Goal: Task Accomplishment & Management: Use online tool/utility

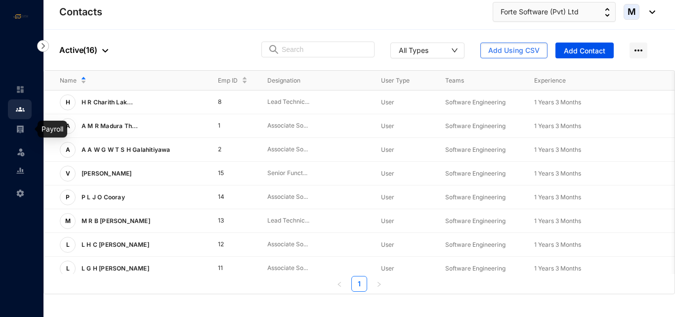
click at [18, 125] on img at bounding box center [20, 128] width 9 height 9
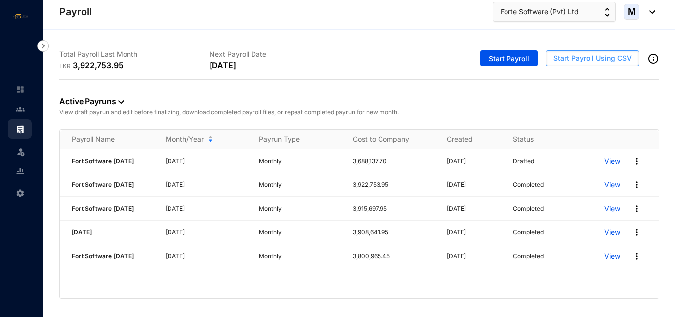
click at [569, 61] on span "Start Payroll Using CSV" at bounding box center [592, 58] width 78 height 10
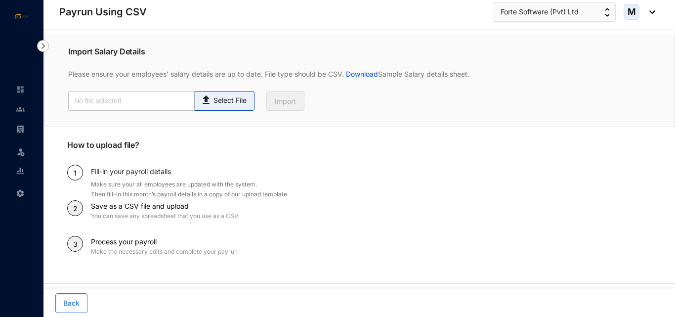
click at [236, 106] on span "Select File" at bounding box center [225, 101] width 60 height 20
click at [0, 0] on input "Select File" at bounding box center [0, 0] width 0 height 0
type input "Standard-v1.2 FORTSOFTWARE [DATE].csv"
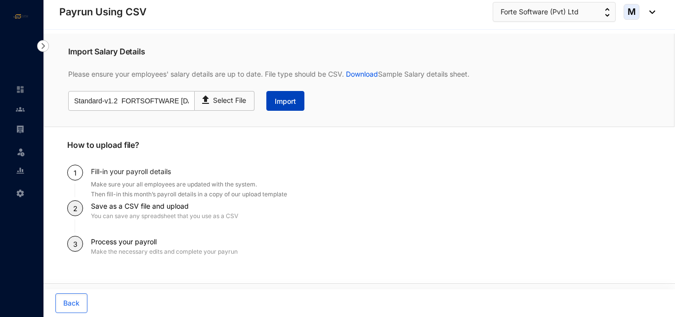
click at [285, 102] on span "Import" at bounding box center [285, 101] width 21 height 10
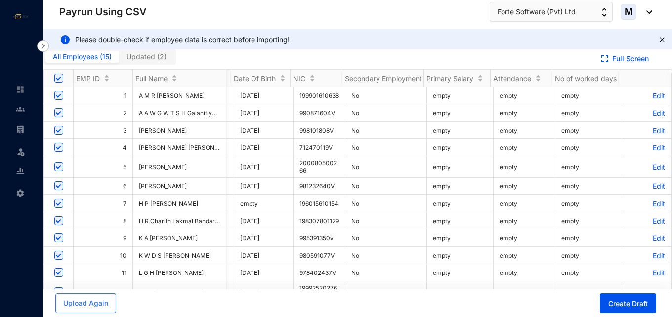
click at [647, 97] on p "Edit" at bounding box center [646, 95] width 37 height 8
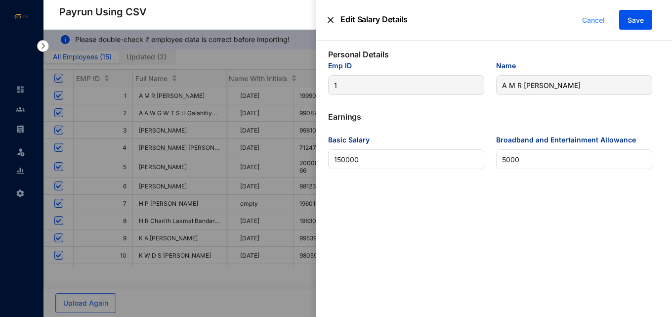
click at [595, 22] on span "Cancel" at bounding box center [593, 20] width 23 height 11
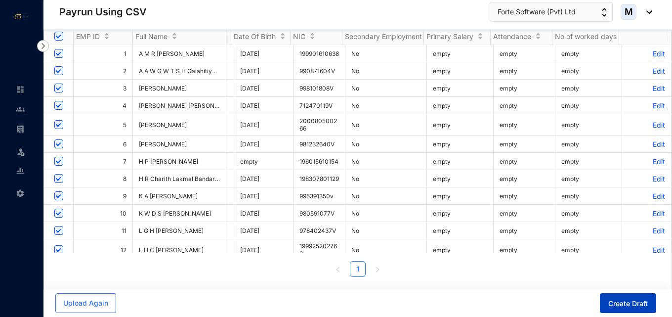
click at [624, 309] on button "Create Draft" at bounding box center [627, 303] width 56 height 20
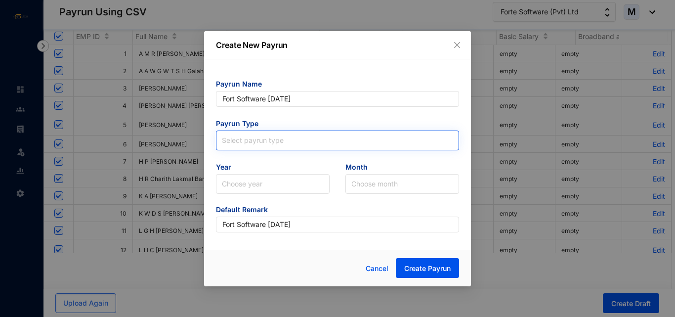
click at [284, 139] on input "search" at bounding box center [337, 138] width 231 height 15
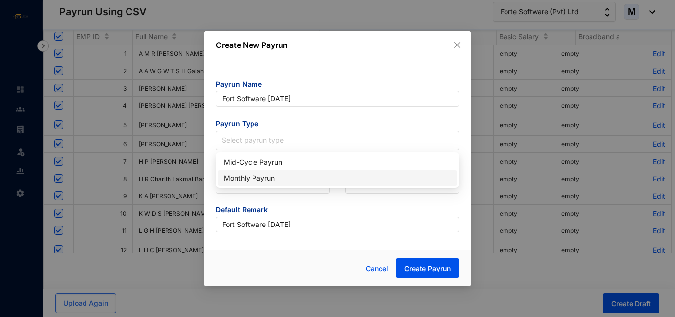
click at [265, 177] on div "Monthly Payrun" at bounding box center [337, 177] width 227 height 11
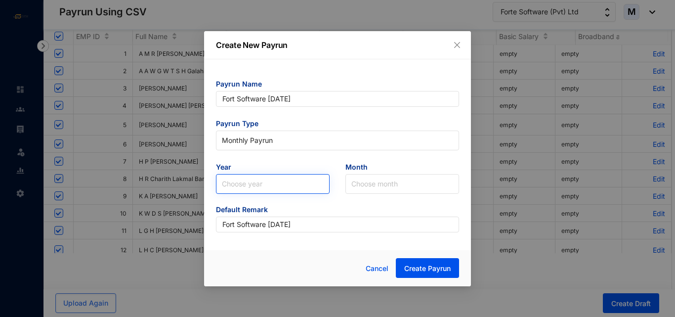
click at [267, 183] on input "search" at bounding box center [273, 183] width 102 height 19
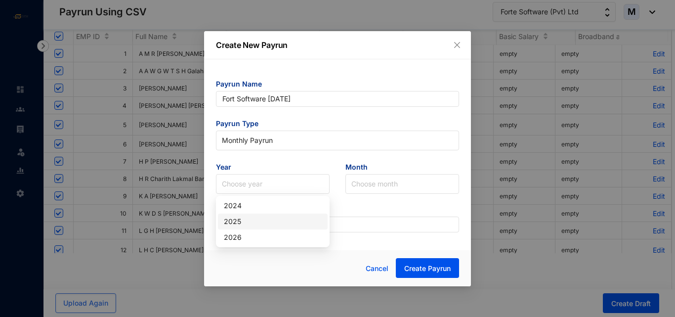
click at [245, 218] on div "2025" at bounding box center [273, 221] width 98 height 11
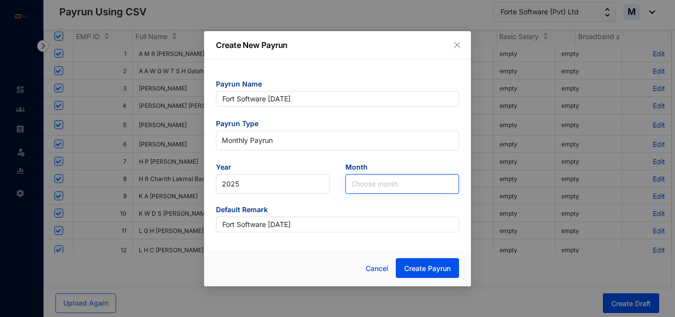
click at [359, 185] on input "search" at bounding box center [402, 183] width 102 height 19
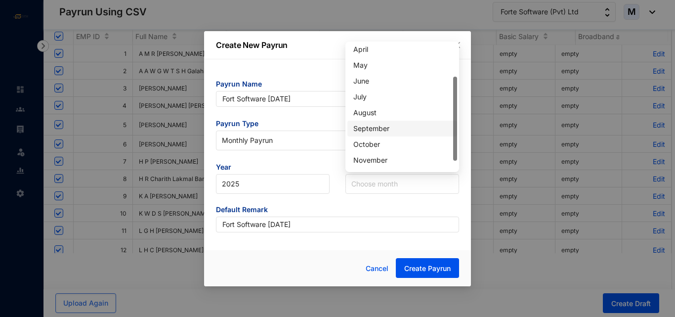
click at [377, 128] on div "September" at bounding box center [402, 128] width 98 height 11
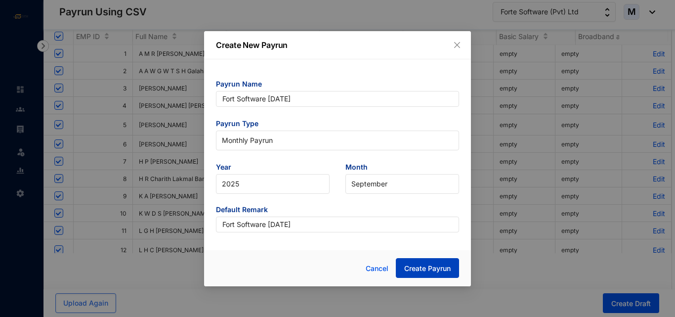
click at [436, 269] on span "Create Payrun" at bounding box center [427, 268] width 46 height 10
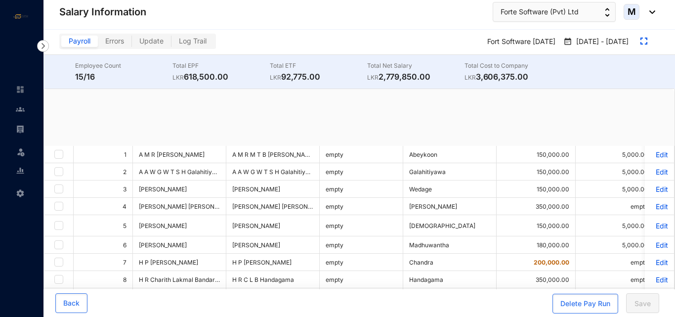
checkbox input "true"
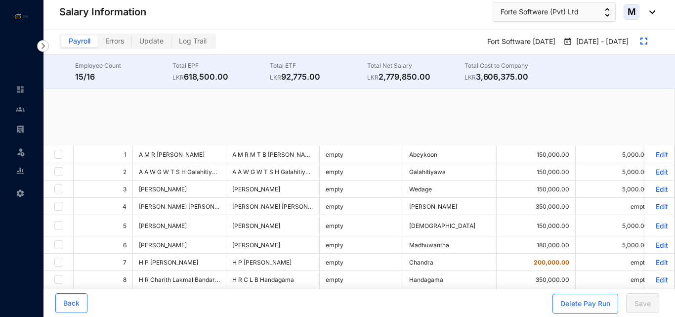
checkbox input "true"
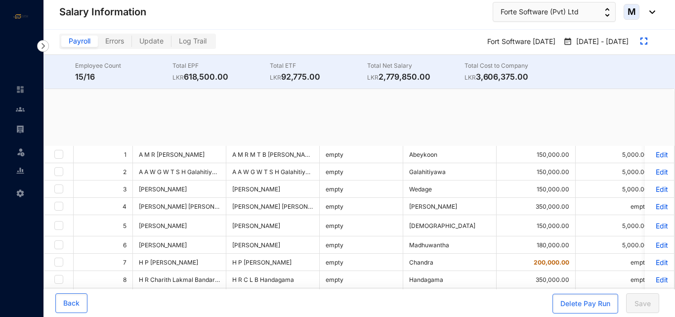
checkbox input "true"
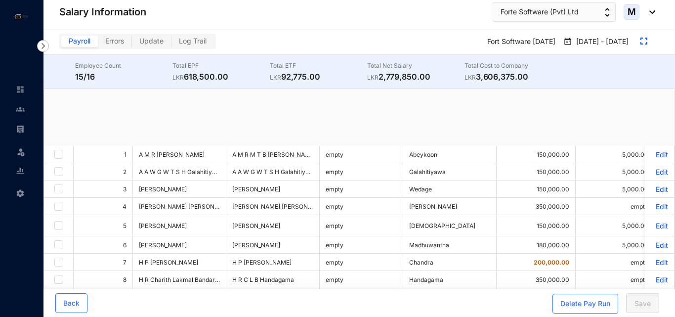
checkbox input "true"
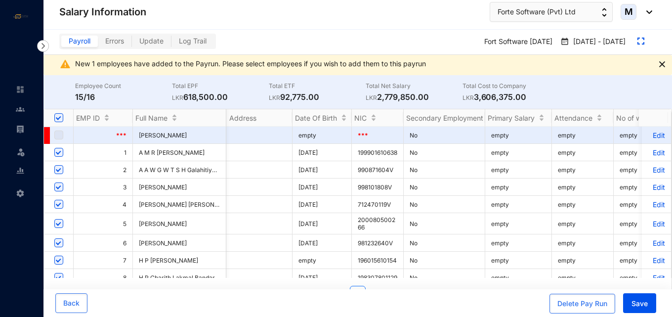
click at [651, 154] on p "Edit" at bounding box center [655, 152] width 17 height 8
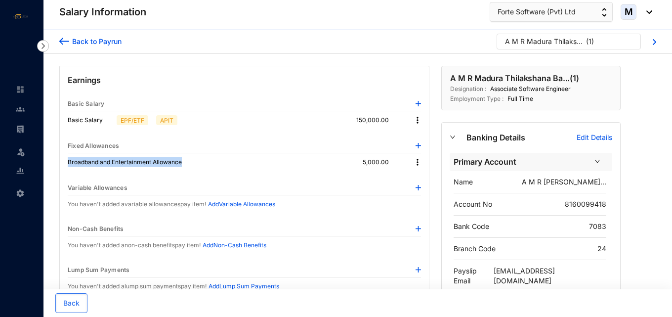
drag, startPoint x: 69, startPoint y: 162, endPoint x: 184, endPoint y: 165, distance: 115.1
click at [184, 165] on p "Broadband and Entertainment Allowance" at bounding box center [130, 162] width 124 height 10
click at [387, 162] on p "5,000.00" at bounding box center [383, 162] width 42 height 10
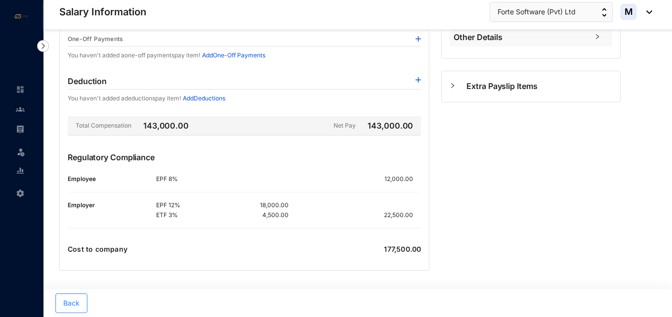
click at [68, 303] on span "Back" at bounding box center [71, 303] width 16 height 10
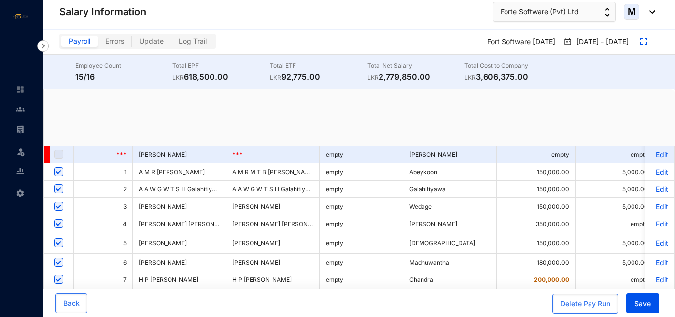
checkbox input "true"
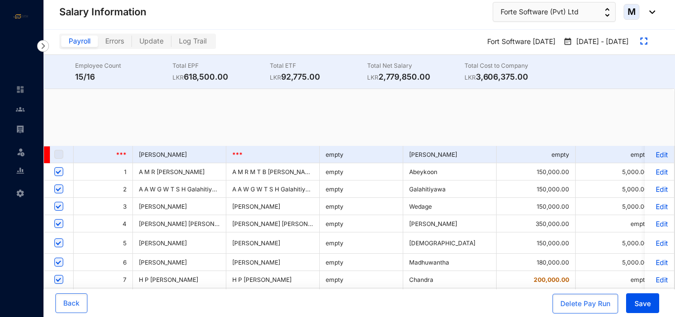
checkbox input "true"
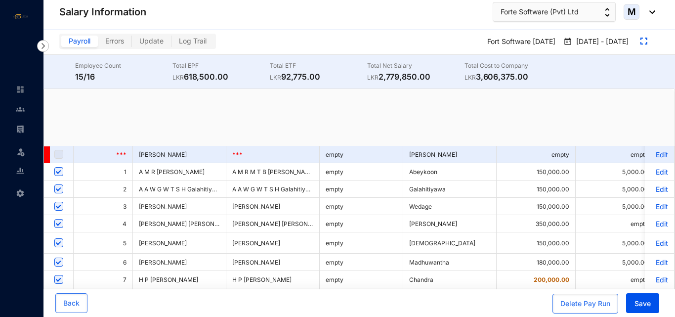
checkbox input "true"
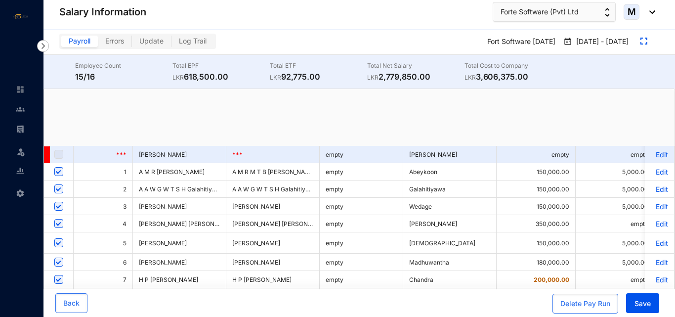
checkbox input "true"
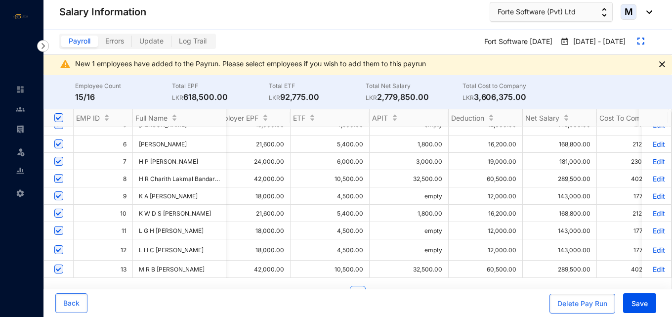
click at [651, 148] on p "Edit" at bounding box center [655, 144] width 17 height 8
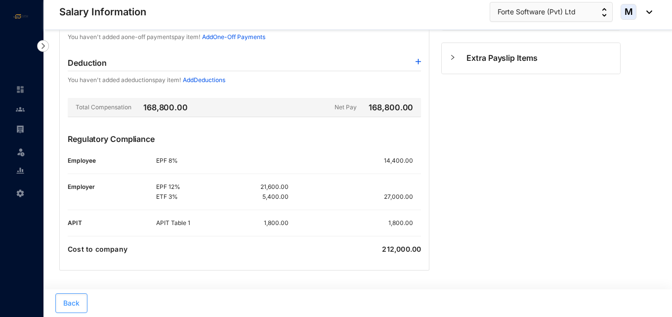
click at [75, 300] on span "Back" at bounding box center [71, 303] width 16 height 10
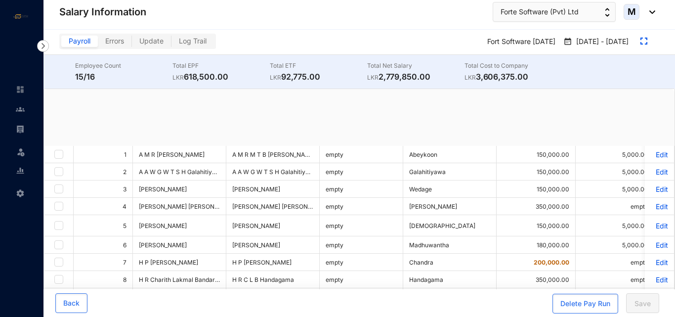
checkbox input "true"
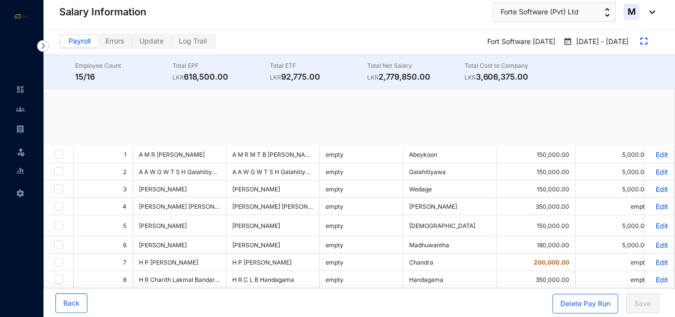
checkbox input "true"
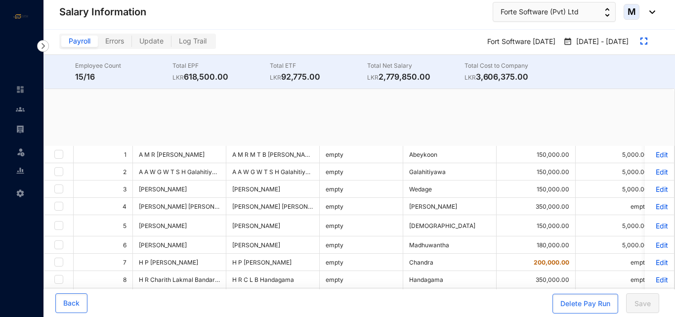
checkbox input "true"
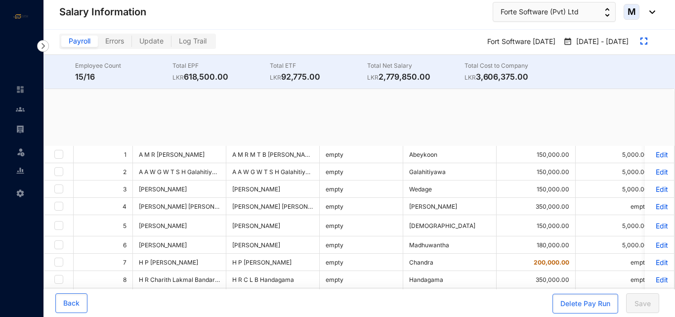
checkbox input "true"
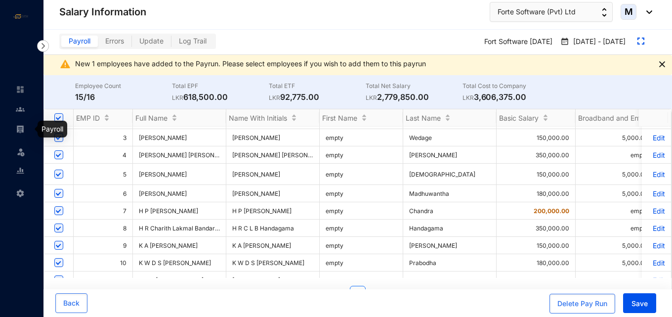
click at [24, 126] on img at bounding box center [20, 128] width 9 height 9
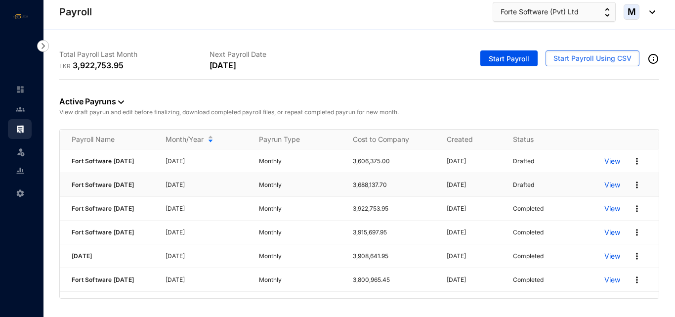
click at [533, 190] on div "Drafted" at bounding box center [553, 185] width 80 height 10
click at [609, 186] on p "View" at bounding box center [612, 185] width 16 height 10
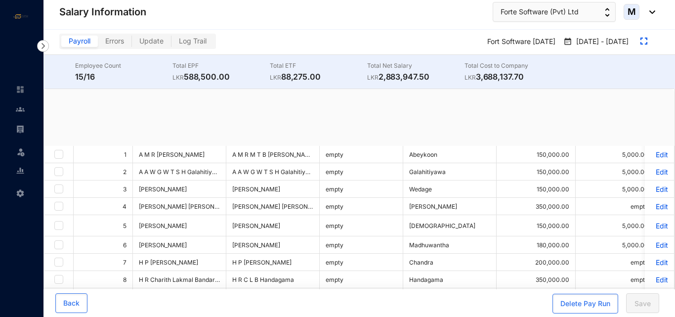
checkbox input "true"
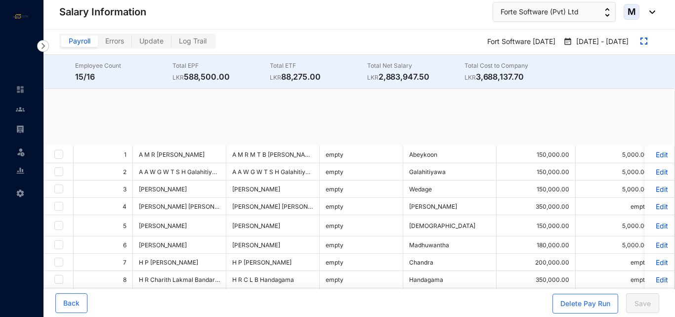
checkbox input "true"
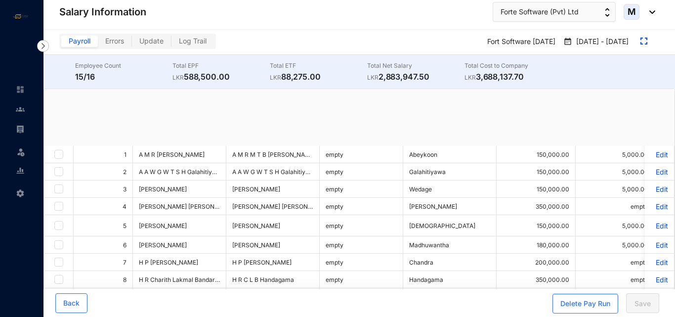
checkbox input "true"
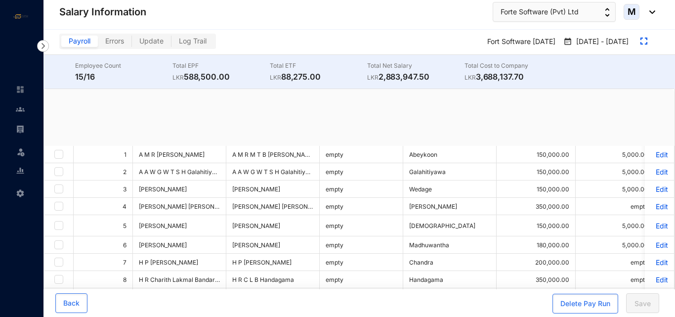
checkbox input "true"
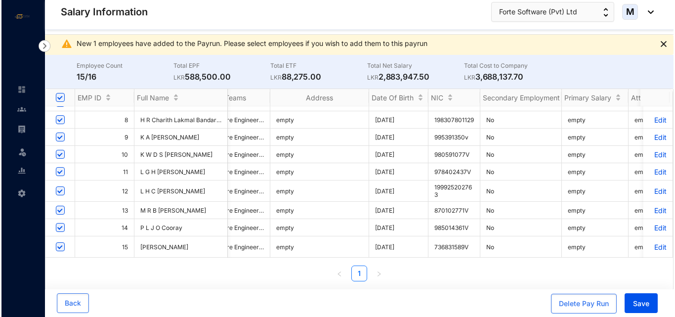
scroll to position [0, 2910]
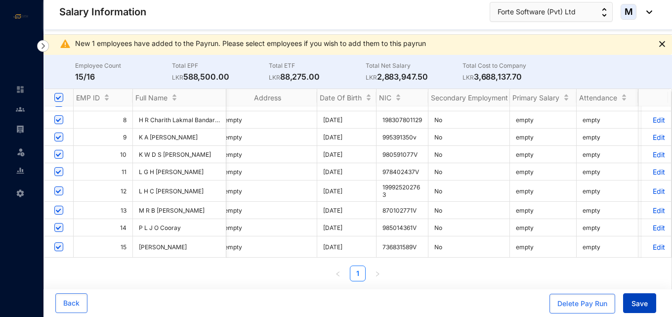
click at [633, 306] on span "Save" at bounding box center [639, 303] width 16 height 10
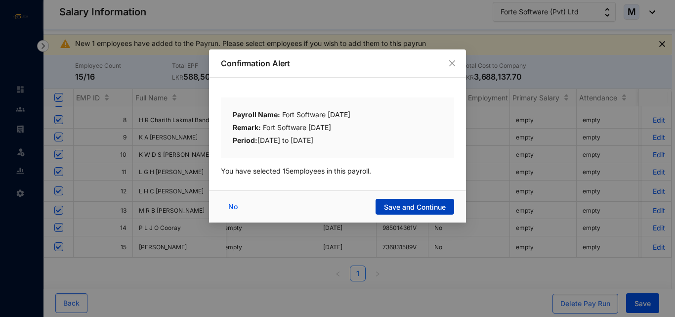
click at [401, 207] on span "Save and Continue" at bounding box center [415, 207] width 62 height 10
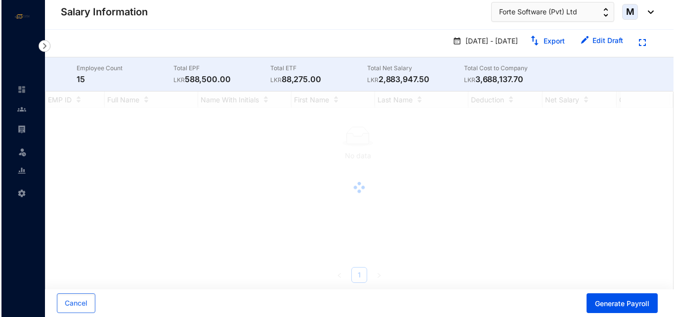
scroll to position [0, 0]
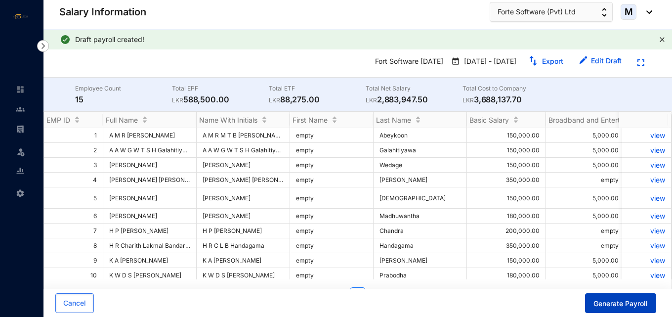
click at [612, 303] on span "Generate Payroll" at bounding box center [620, 303] width 54 height 10
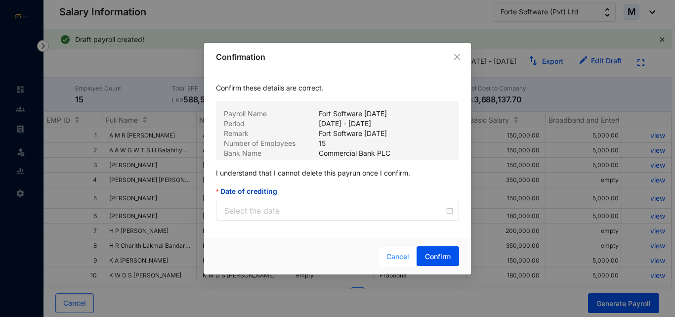
click at [390, 259] on span "Cancel" at bounding box center [397, 256] width 23 height 11
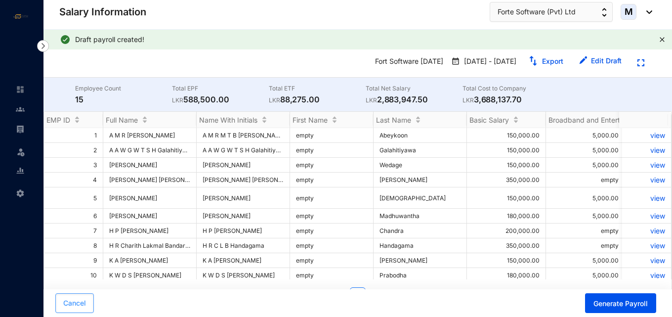
click at [87, 302] on button "Cancel" at bounding box center [74, 303] width 39 height 20
